Goal: Communication & Community: Answer question/provide support

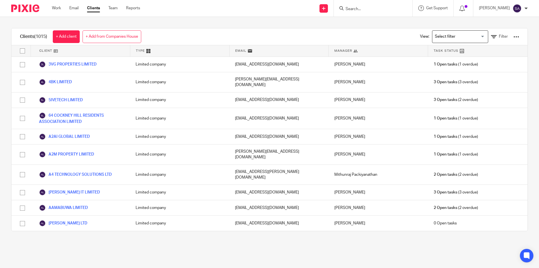
click at [365, 9] on input "Search" at bounding box center [370, 9] width 51 height 5
paste input "GRANALYTICS LTD"
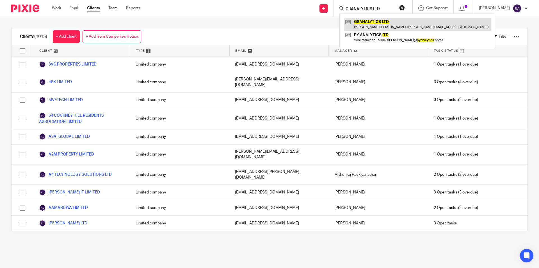
type input "GRANALYTICS LTD"
click at [369, 23] on link at bounding box center [417, 24] width 147 height 13
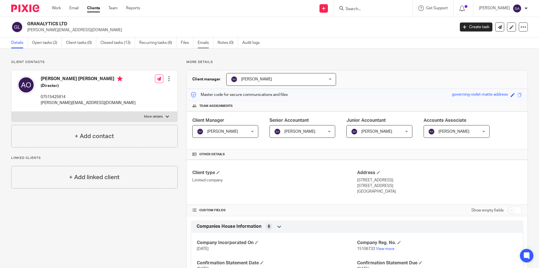
click at [204, 42] on link "Emails" at bounding box center [206, 42] width 16 height 11
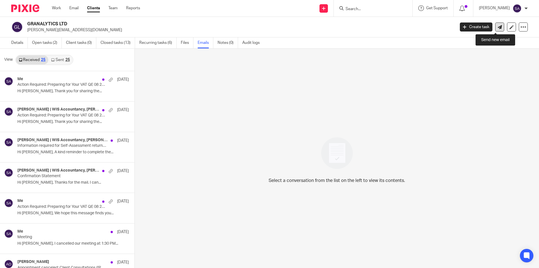
click at [498, 28] on icon at bounding box center [500, 27] width 4 height 4
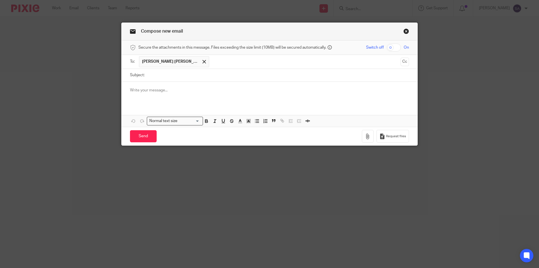
click at [206, 74] on input "Subject:" at bounding box center [278, 75] width 262 height 13
paste input "Nil Return - Approval Email for VAT"
paste input "GRANALYTICS LTD"
type input "Nil Return - Approval Email for VAT - GRANALYTICS LTD"
click at [179, 90] on p at bounding box center [269, 90] width 279 height 6
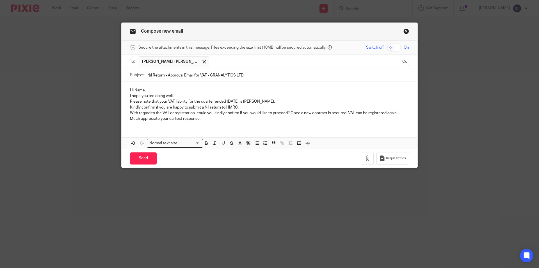
click at [135, 91] on p "Hi Name," at bounding box center [269, 90] width 279 height 6
click at [159, 90] on p "Hi Anderson," at bounding box center [269, 90] width 279 height 6
drag, startPoint x: 127, startPoint y: 96, endPoint x: 138, endPoint y: 97, distance: 10.7
click at [127, 96] on div "Hi Anderson, I hope you are doing well. Please note that your VAT liability for…" at bounding box center [270, 104] width 296 height 44
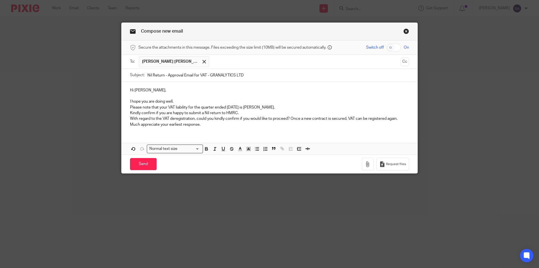
click at [130, 107] on p "Please note that your VAT liability for the quarter ended 31st May 2025 is Nil." at bounding box center [269, 107] width 279 height 6
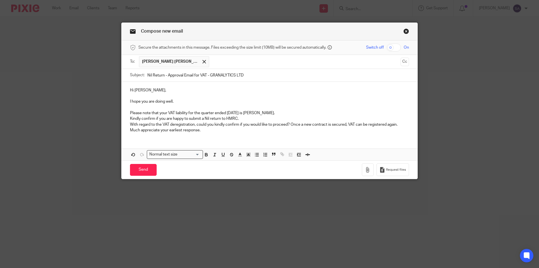
click at [130, 118] on p "Kindly confirm if you are happy to submit a Nil return to HMRC." at bounding box center [269, 119] width 279 height 6
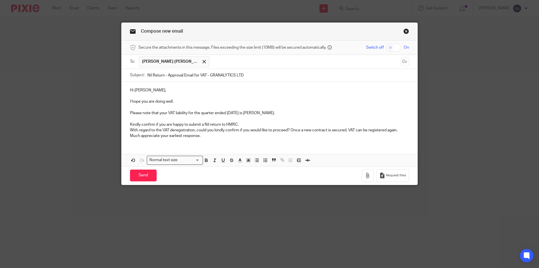
click at [130, 129] on p "With regard to the VAT deregistration, could you kindly confirm if you would li…" at bounding box center [269, 130] width 279 height 6
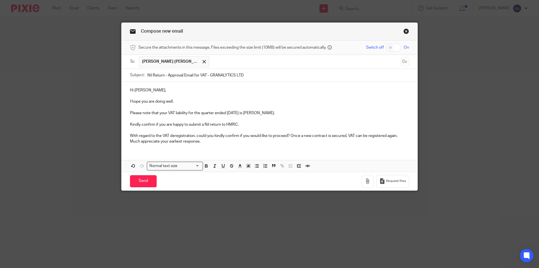
click at [130, 141] on p "Much appreciate your earliest response." at bounding box center [269, 141] width 279 height 6
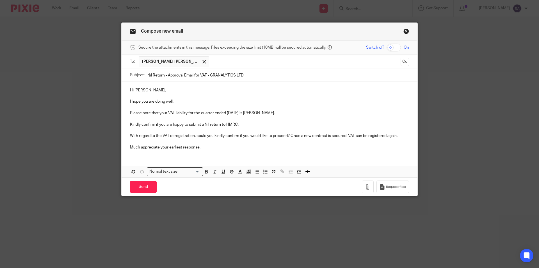
click at [133, 152] on div "Hi Anderson, I hope you are doing well. Please note that your VAT liability for…" at bounding box center [270, 118] width 296 height 72
click at [218, 148] on p "Much appreciate your earliest response." at bounding box center [269, 147] width 279 height 6
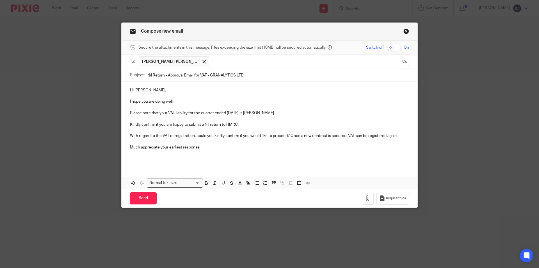
click at [238, 113] on p "Please note that your VAT liability for the quarter ended 31st May 2025 is Nil." at bounding box center [269, 113] width 279 height 6
drag, startPoint x: 226, startPoint y: 112, endPoint x: 253, endPoint y: 112, distance: 27.2
click at [253, 112] on p "Please note that your VAT liability for the quarter ended 31st August 2025 is N…" at bounding box center [269, 113] width 279 height 6
click at [239, 115] on p "Please note that your VAT liability for the quarter ended 31st August 2025 is N…" at bounding box center [269, 113] width 279 height 6
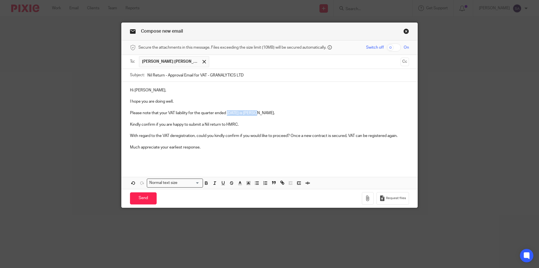
drag, startPoint x: 225, startPoint y: 113, endPoint x: 257, endPoint y: 113, distance: 31.2
click at [257, 113] on p "Please note that your VAT liability for the quarter ended 31st August 2025 is N…" at bounding box center [269, 113] width 279 height 6
click at [205, 182] on icon "button" at bounding box center [206, 181] width 2 height 1
click at [279, 120] on p at bounding box center [269, 119] width 279 height 6
click at [220, 144] on div "Hi Anderson, I hope you are doing well. Please note that your VAT liability for…" at bounding box center [270, 124] width 296 height 84
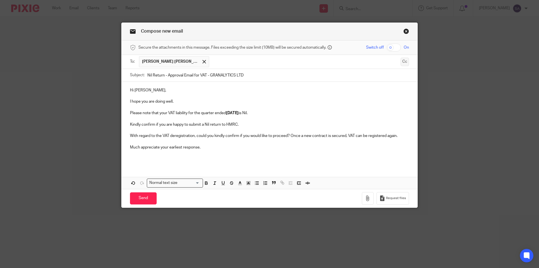
click at [403, 62] on button "Cc" at bounding box center [405, 62] width 8 height 8
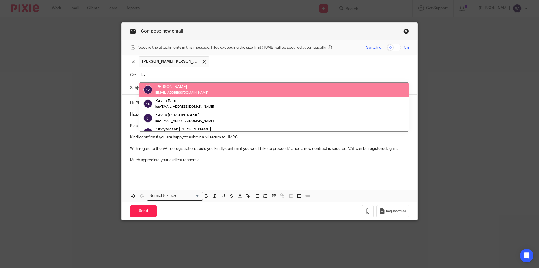
type input "kav"
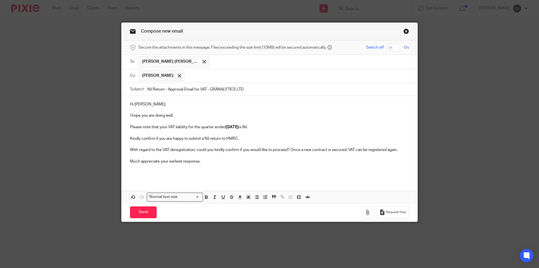
click at [216, 75] on input "text" at bounding box center [296, 75] width 219 height 11
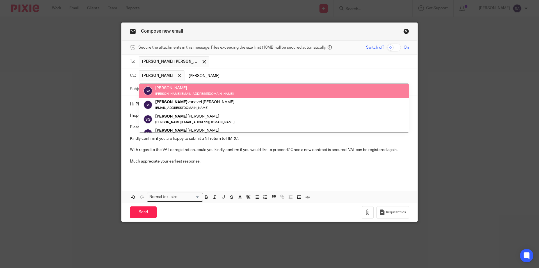
type input "sara"
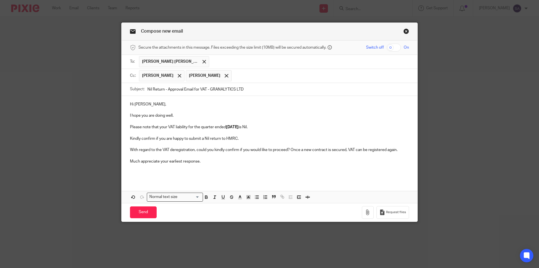
click at [244, 75] on input "text" at bounding box center [320, 75] width 172 height 11
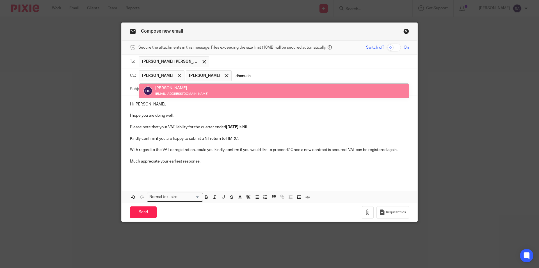
type input "dhanush"
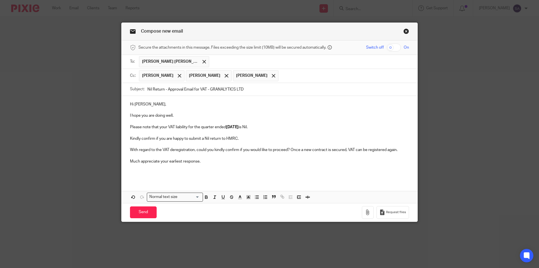
click at [225, 126] on p "Please note that your VAT liability for the quarter ended 31st August 2025 is N…" at bounding box center [269, 127] width 279 height 6
click at [224, 127] on p "Please note that your VAT liability for the quarter ended 31st August 2025 is N…" at bounding box center [269, 127] width 279 height 6
click at [214, 163] on p "Much appreciate your earliest response." at bounding box center [269, 161] width 279 height 6
click at [202, 174] on p at bounding box center [269, 173] width 279 height 6
